Goal: Task Accomplishment & Management: Manage account settings

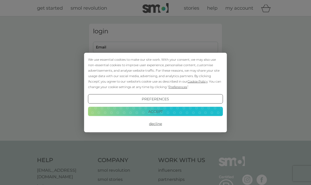
click at [147, 108] on button "Accept" at bounding box center [155, 110] width 135 height 9
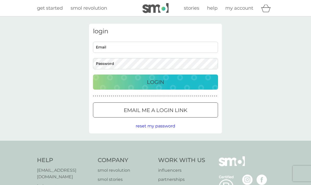
click at [170, 42] on input "Email" at bounding box center [155, 47] width 125 height 11
type input "cydonie.ashbridge@gmail.com"
click at [188, 82] on div "Login" at bounding box center [155, 82] width 114 height 8
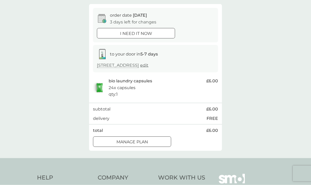
scroll to position [44, 0]
click at [156, 141] on div "Manage plan" at bounding box center [132, 142] width 78 height 7
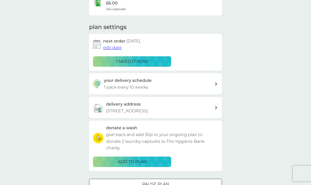
scroll to position [54, 0]
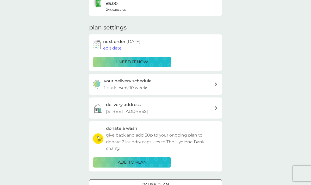
click at [134, 181] on div "Pause plan" at bounding box center [155, 184] width 132 height 7
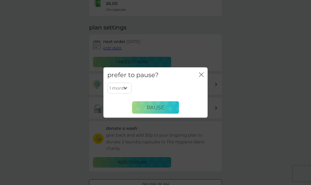
click at [122, 93] on select "1 month 2 months 3 months 4 months 5 months 6 months" at bounding box center [119, 87] width 24 height 11
select select "6"
click at [161, 110] on span "Pause" at bounding box center [155, 107] width 18 height 6
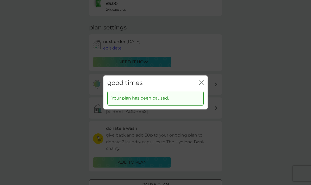
click at [199, 85] on icon "close" at bounding box center [201, 82] width 5 height 5
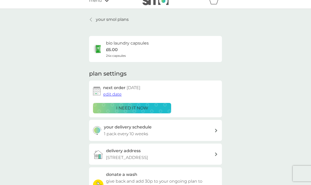
scroll to position [0, 0]
